Goal: Transaction & Acquisition: Book appointment/travel/reservation

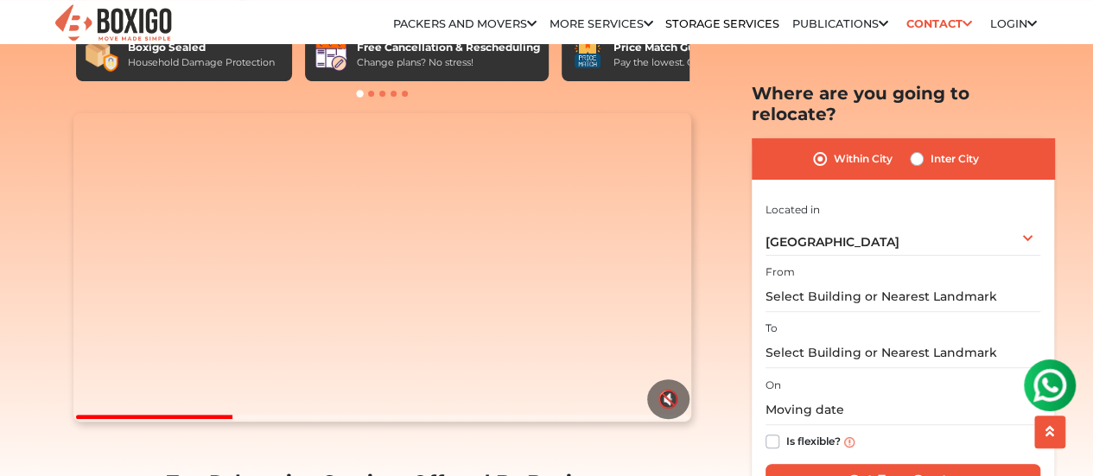
scroll to position [129, 0]
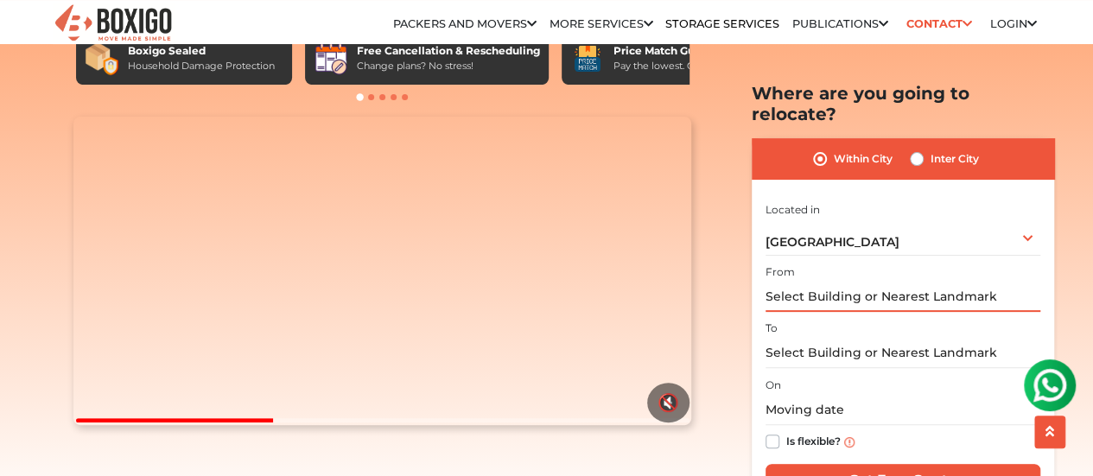
click at [912, 282] on input "text" at bounding box center [902, 297] width 275 height 30
click at [942, 149] on label "Inter City" at bounding box center [954, 159] width 48 height 21
click at [923, 149] on input "Inter City" at bounding box center [917, 157] width 14 height 17
radio input "true"
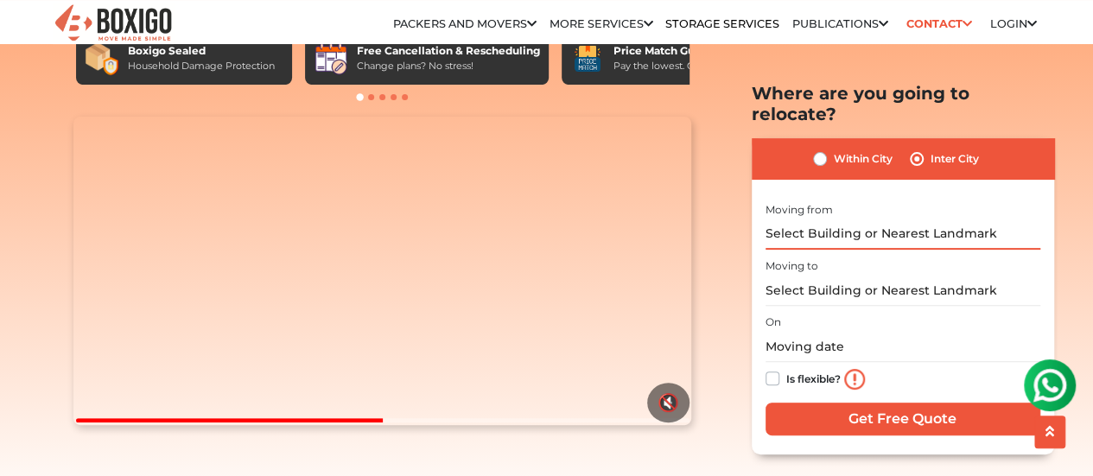
click at [917, 219] on input "text" at bounding box center [902, 234] width 275 height 30
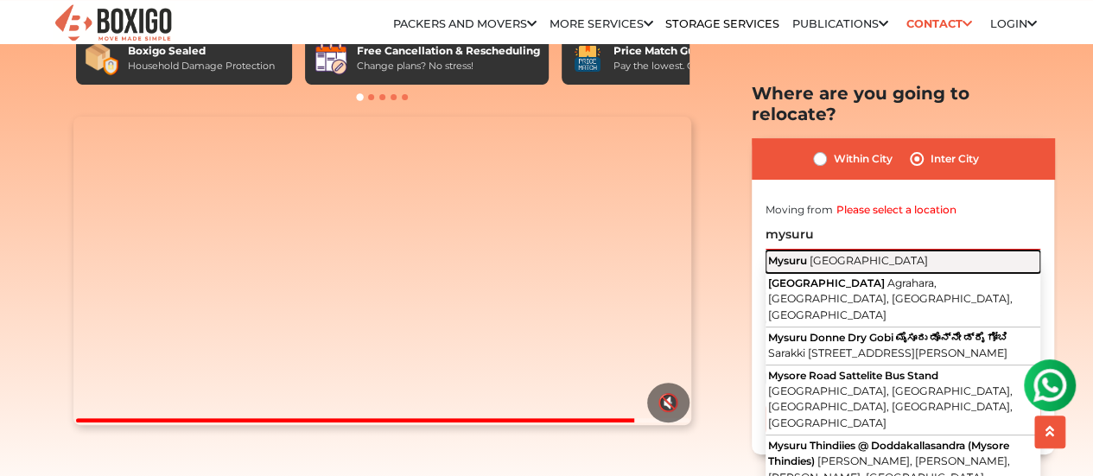
click at [883, 250] on button "Mysuru [GEOGRAPHIC_DATA]" at bounding box center [902, 261] width 275 height 22
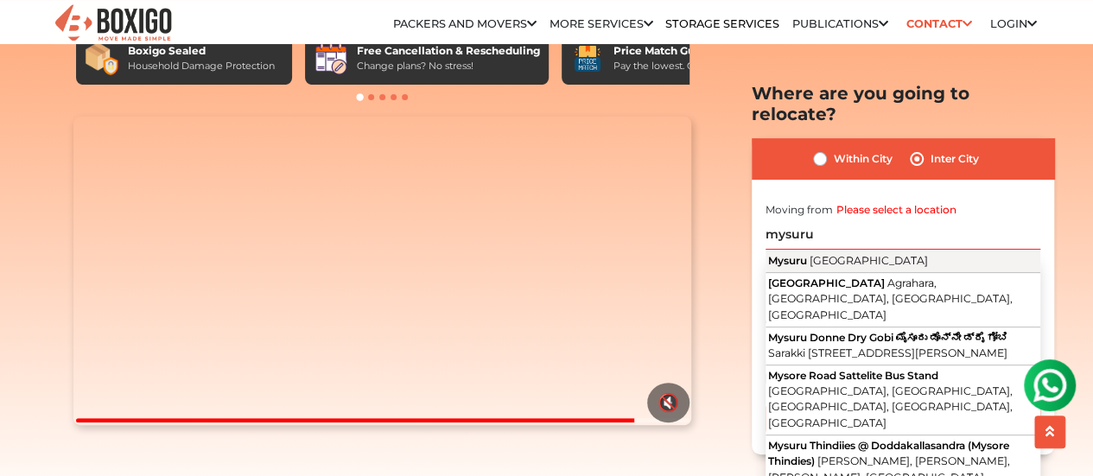
type input "[GEOGRAPHIC_DATA], [GEOGRAPHIC_DATA]"
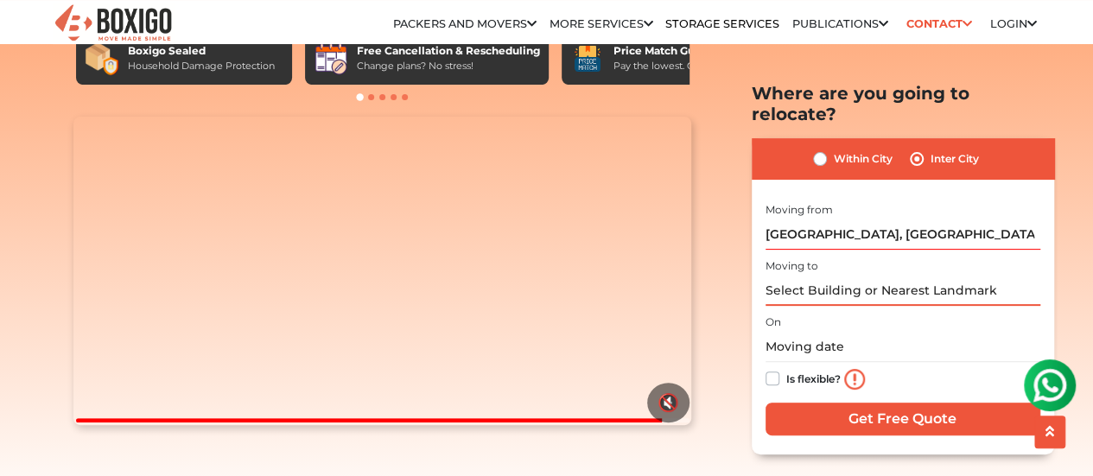
click at [856, 276] on input "text" at bounding box center [902, 291] width 275 height 30
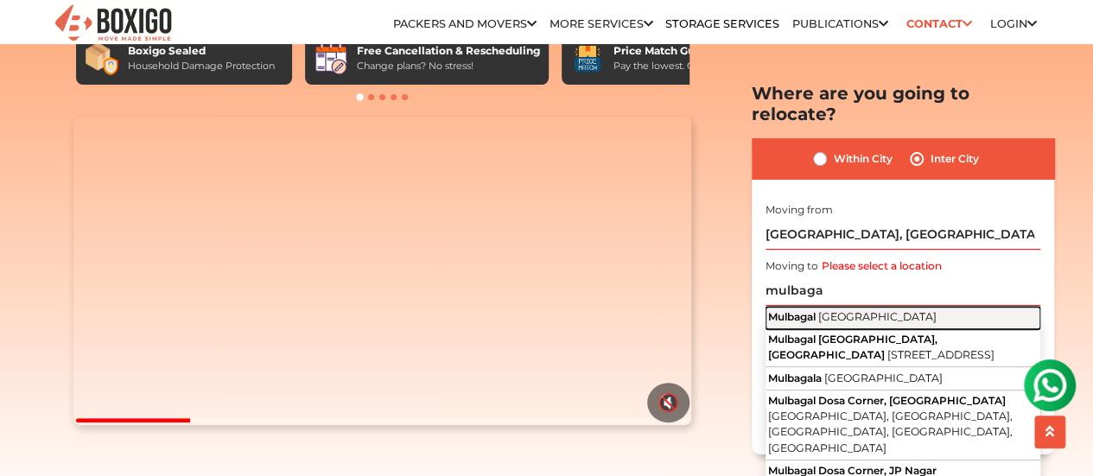
click at [823, 310] on span "[GEOGRAPHIC_DATA]" at bounding box center [877, 316] width 118 height 13
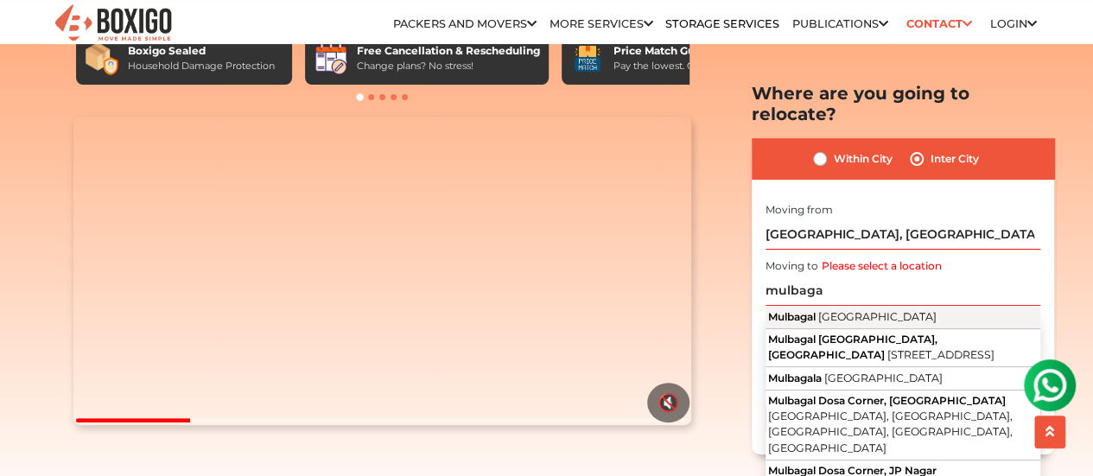
type input "[GEOGRAPHIC_DATA], [GEOGRAPHIC_DATA]"
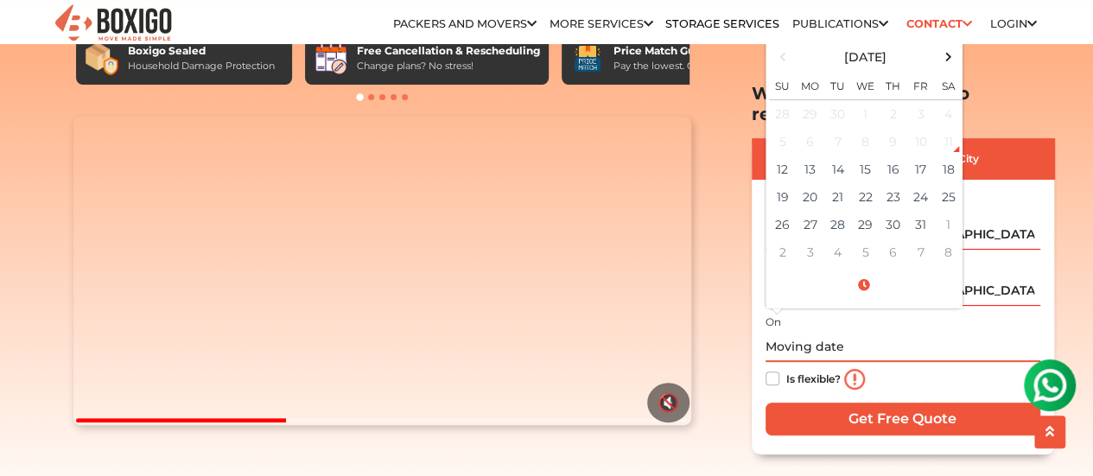
click at [847, 333] on input "text" at bounding box center [902, 347] width 275 height 30
click at [817, 155] on td "13" at bounding box center [810, 169] width 28 height 28
type input "[DATE] 12:00 AM"
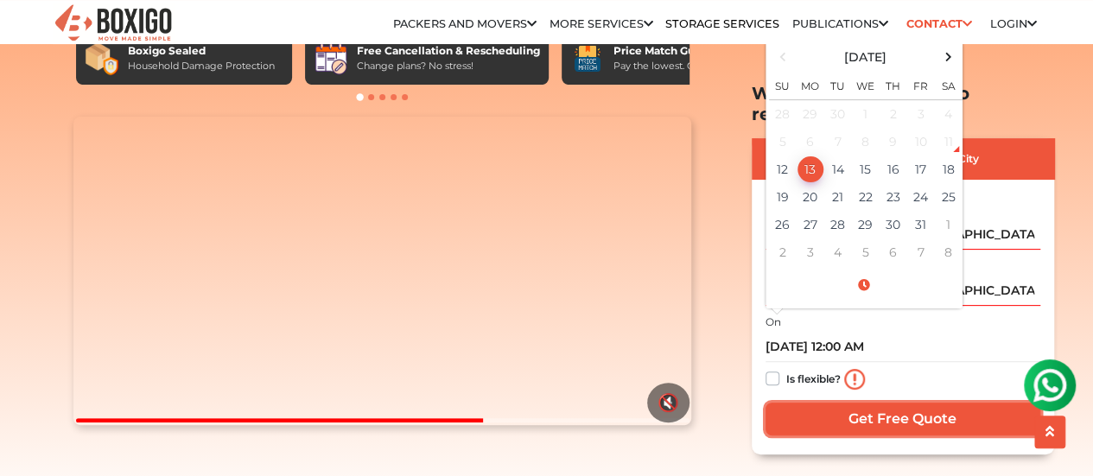
click at [833, 402] on input "Get Free Quote" at bounding box center [902, 418] width 275 height 33
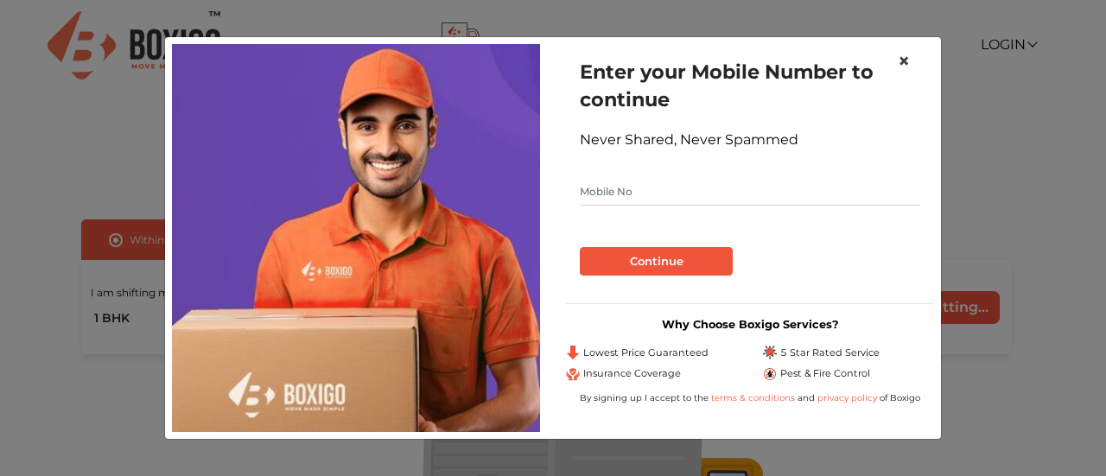
click at [907, 60] on span "×" at bounding box center [904, 60] width 12 height 25
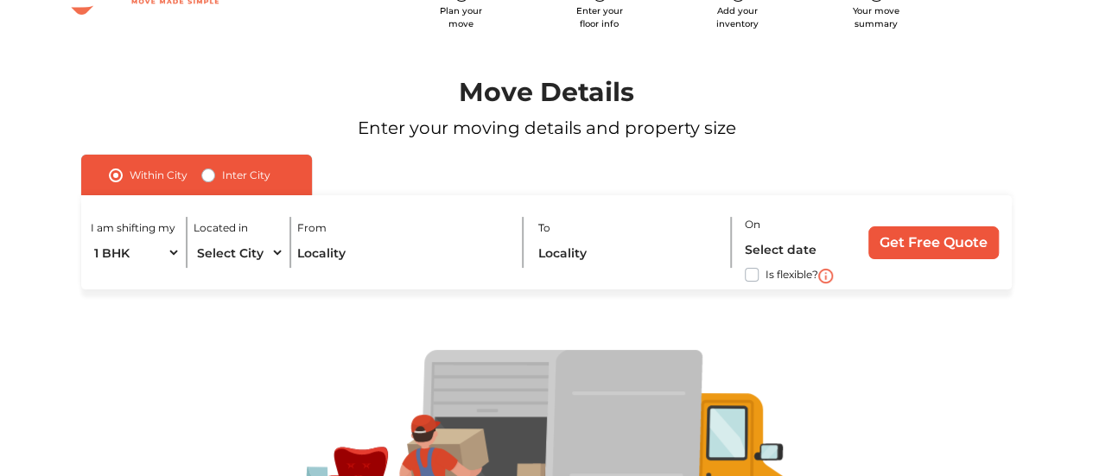
scroll to position [232, 0]
